Goal: Information Seeking & Learning: Learn about a topic

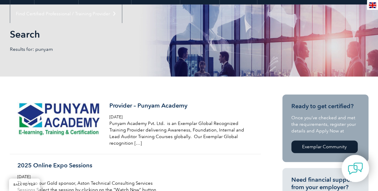
scroll to position [119, 0]
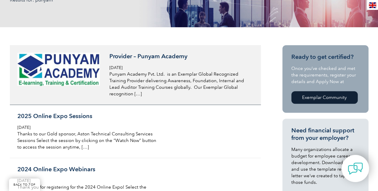
click at [153, 55] on h3 "Provider – Punyam Academy" at bounding box center [179, 56] width 141 height 7
click at [122, 67] on span "Tuesday, December 14th, 2021" at bounding box center [115, 67] width 13 height 5
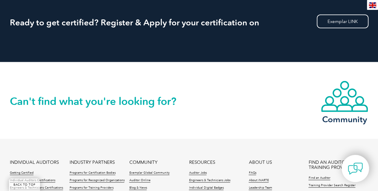
scroll to position [567, 0]
